Goal: Purchase product/service

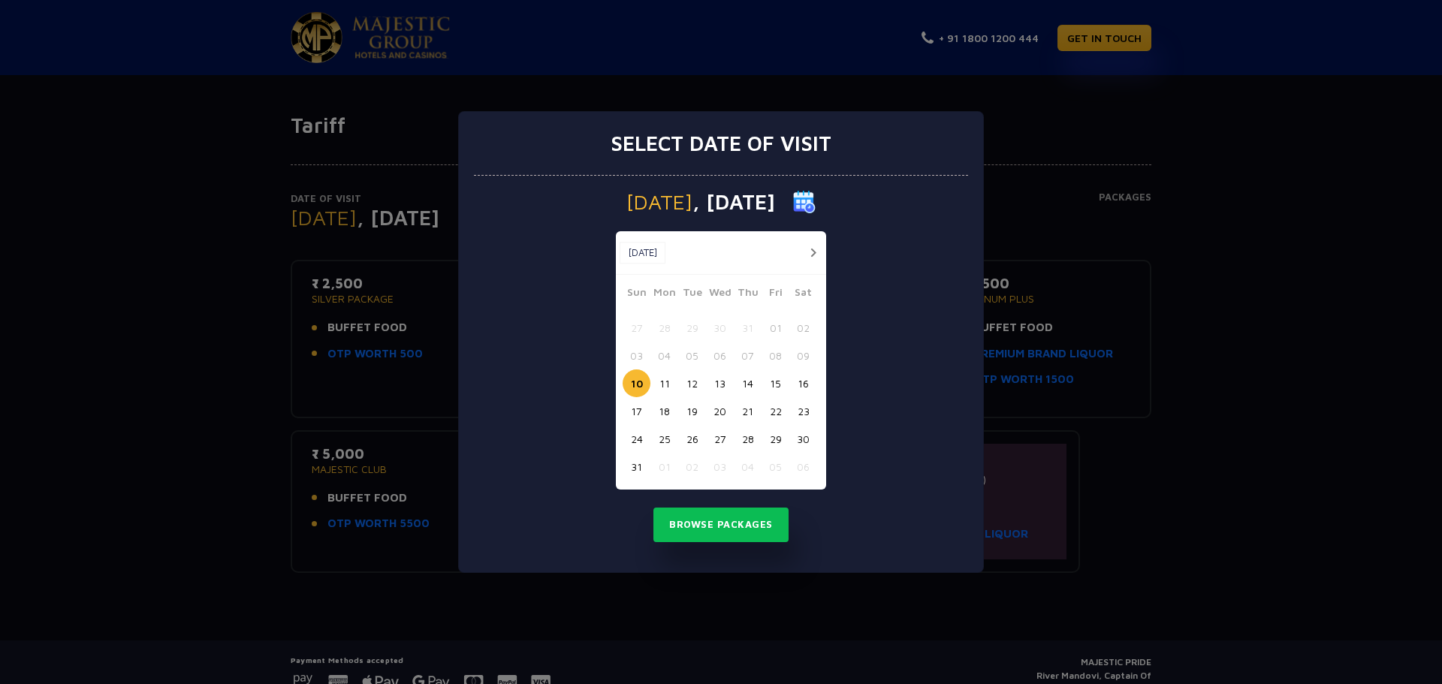
click at [694, 381] on button "12" at bounding box center [692, 383] width 28 height 28
click at [717, 526] on button "Browse Packages" at bounding box center [720, 525] width 135 height 35
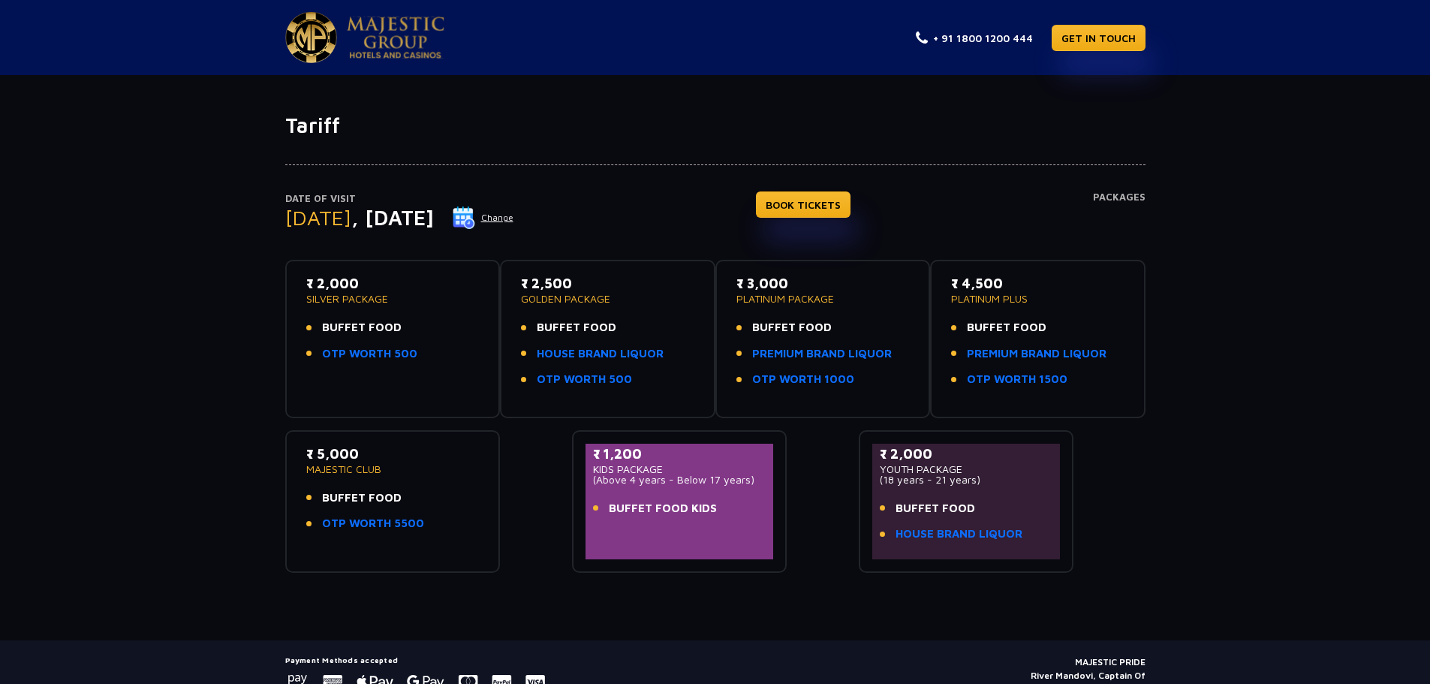
click at [357, 500] on span "BUFFET FOOD" at bounding box center [362, 498] width 80 height 17
click at [335, 458] on p "₹ 5,000" at bounding box center [392, 454] width 173 height 20
drag, startPoint x: 393, startPoint y: 464, endPoint x: 292, endPoint y: 485, distance: 102.8
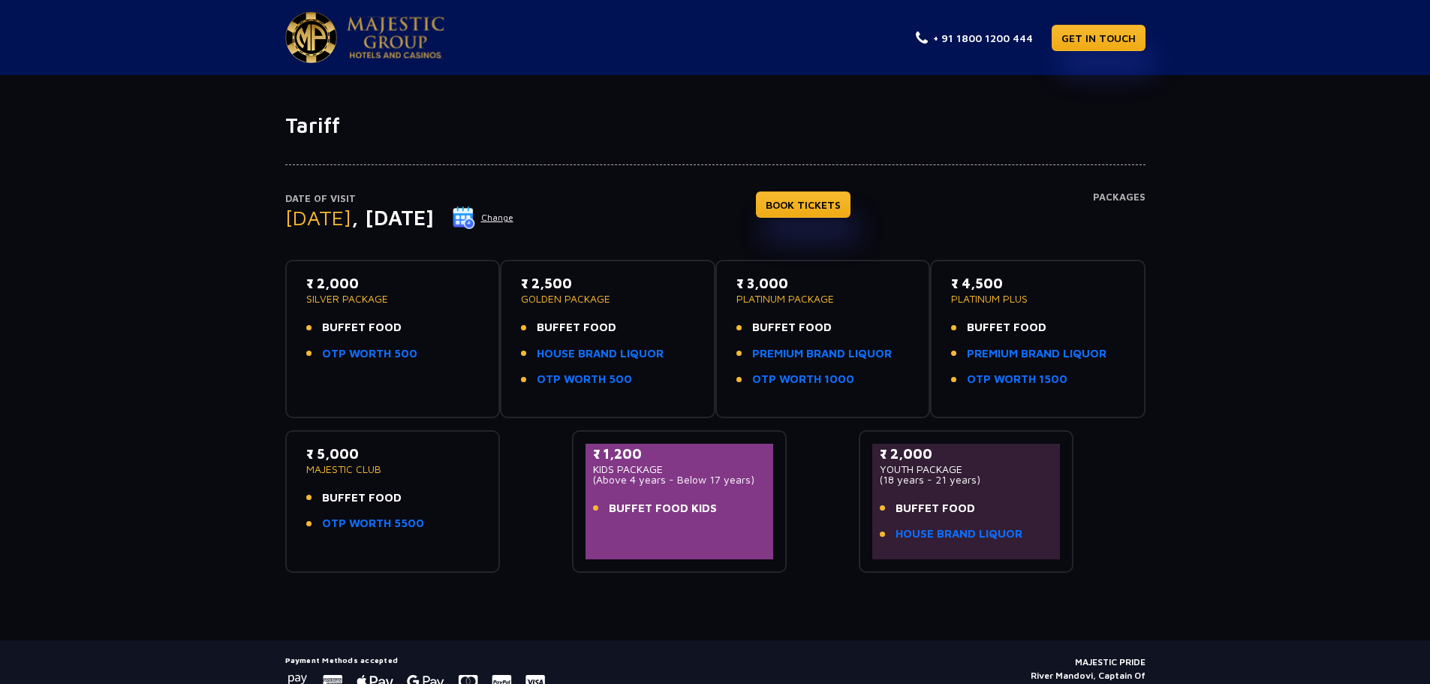
click at [288, 467] on div "₹ 5,000 MAJESTIC CLUB BUFFET FOOD OTP WORTH 5500" at bounding box center [393, 501] width 216 height 143
click at [390, 522] on link "OTP WORTH 5500" at bounding box center [373, 523] width 102 height 17
